Goal: Information Seeking & Learning: Learn about a topic

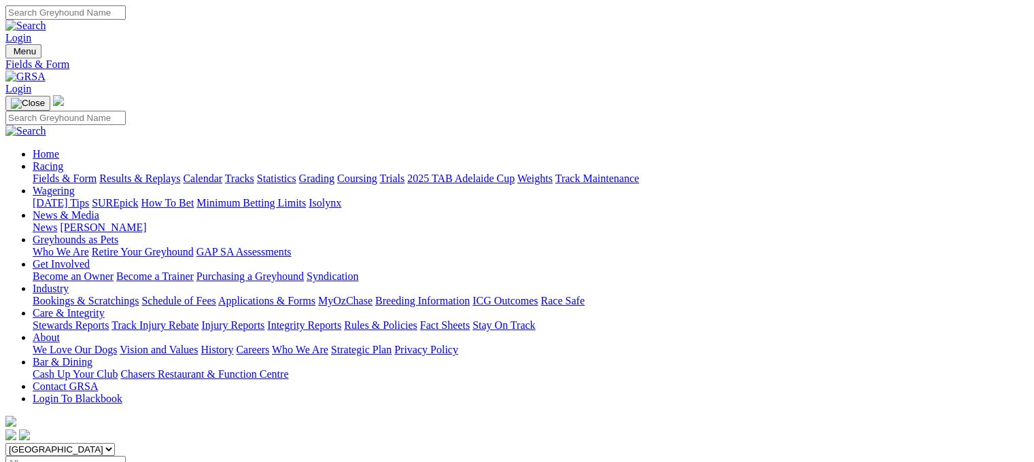
click at [296, 173] on link "Statistics" at bounding box center [276, 179] width 39 height 12
type input "country crusader"
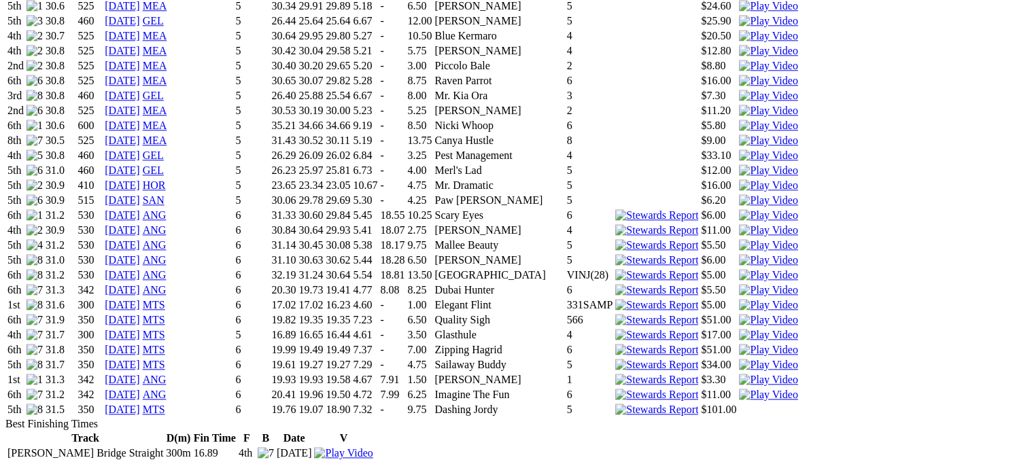
scroll to position [1530, 0]
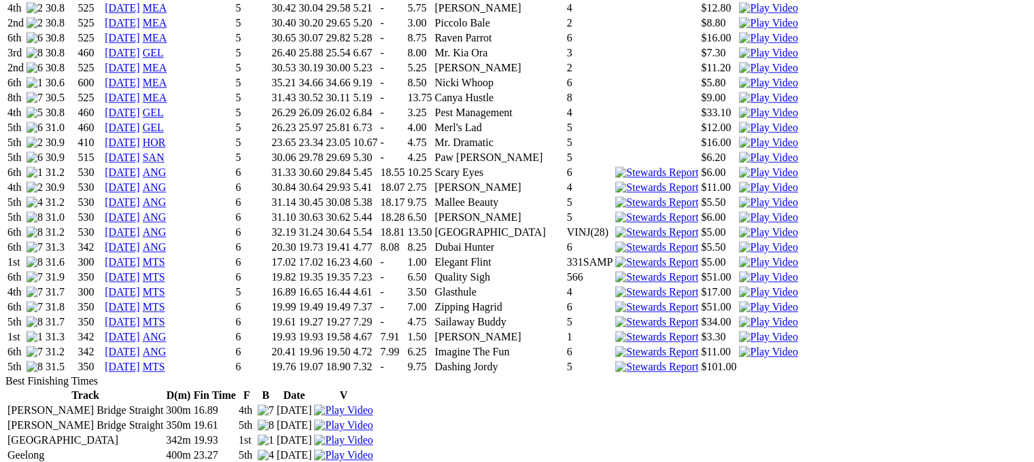
click at [739, 331] on img at bounding box center [768, 337] width 58 height 12
